Goal: Navigation & Orientation: Find specific page/section

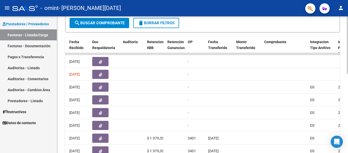
scroll to position [102, 0]
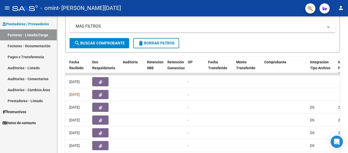
click at [36, 100] on link "Prestadores - Listado" at bounding box center [28, 100] width 57 height 11
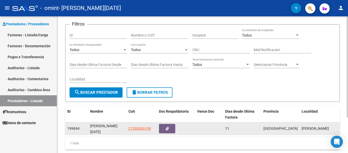
scroll to position [48, 0]
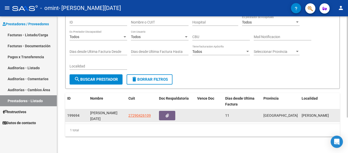
click at [73, 113] on span "199694" at bounding box center [73, 115] width 12 height 4
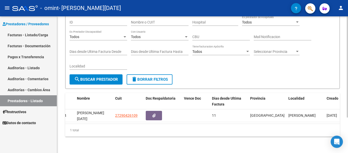
scroll to position [0, 0]
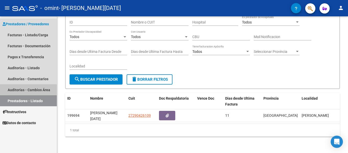
click at [20, 91] on link "Auditorías - Cambios Área" at bounding box center [28, 89] width 57 height 11
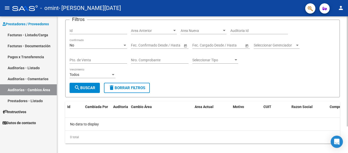
scroll to position [33, 0]
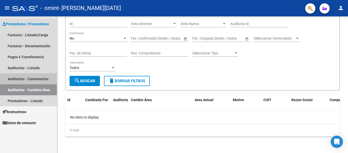
click at [28, 80] on link "Auditorías - Comentarios" at bounding box center [28, 78] width 57 height 11
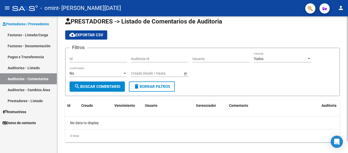
scroll to position [13, 0]
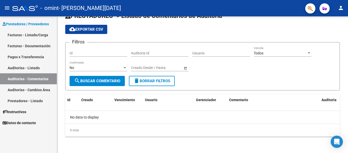
click at [9, 67] on link "Auditorías - Listado" at bounding box center [28, 67] width 57 height 11
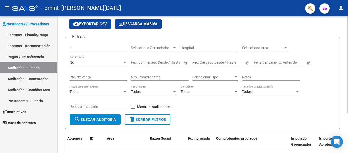
scroll to position [51, 0]
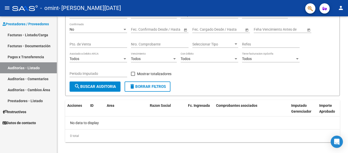
click at [36, 56] on link "Pagos x Transferencia" at bounding box center [28, 56] width 57 height 11
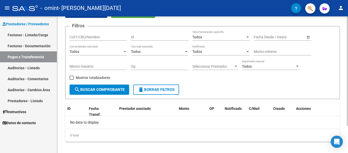
scroll to position [34, 0]
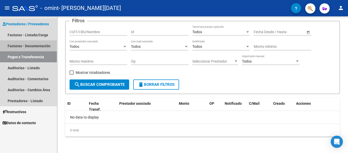
click at [14, 46] on link "Facturas - Documentación" at bounding box center [28, 45] width 57 height 11
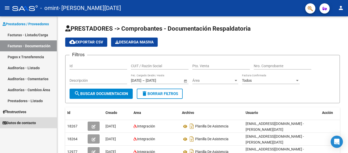
click at [22, 123] on span "Datos de contacto" at bounding box center [19, 123] width 33 height 6
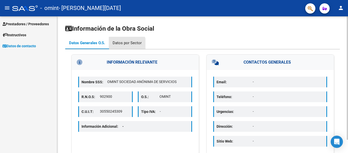
click at [127, 44] on div "Datos por Sector" at bounding box center [127, 43] width 29 height 6
